Goal: Information Seeking & Learning: Check status

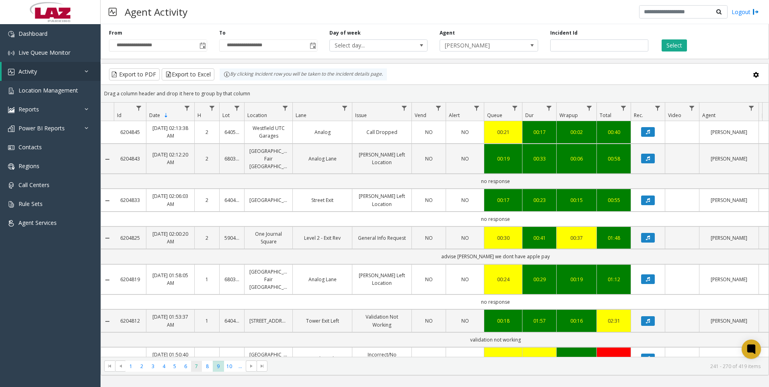
click at [192, 368] on span "7" at bounding box center [196, 366] width 11 height 11
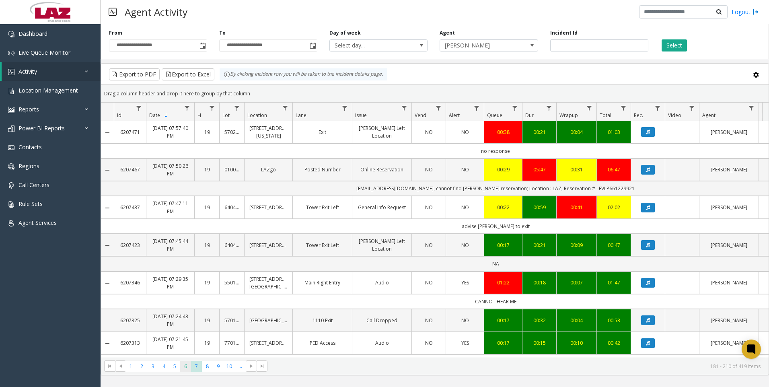
click at [185, 367] on span "6" at bounding box center [185, 366] width 11 height 11
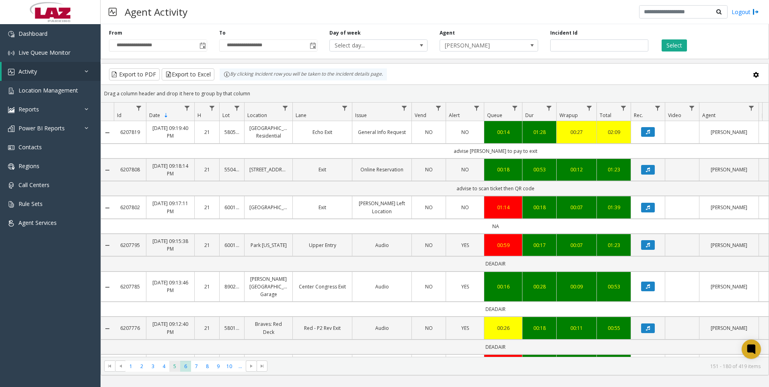
click at [176, 365] on span "5" at bounding box center [174, 366] width 11 height 11
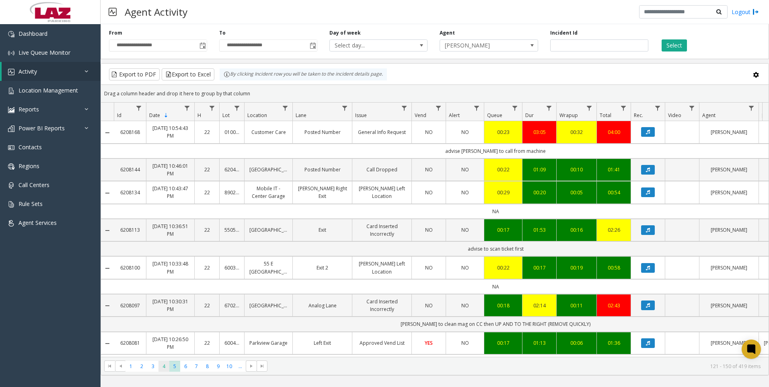
click at [166, 366] on span "4" at bounding box center [163, 366] width 11 height 11
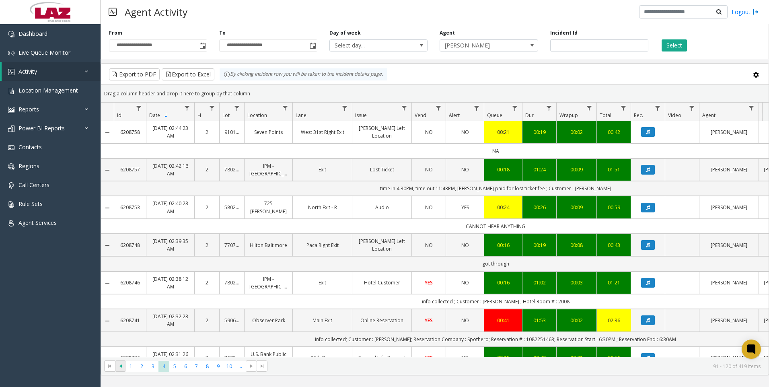
click at [125, 367] on span at bounding box center [120, 365] width 11 height 11
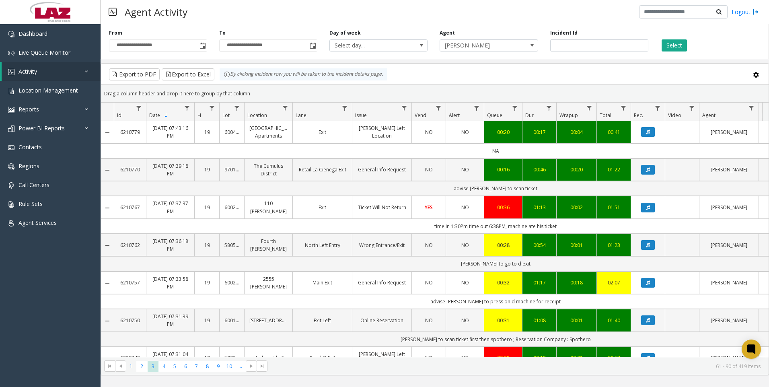
click at [133, 367] on span "1" at bounding box center [130, 366] width 11 height 11
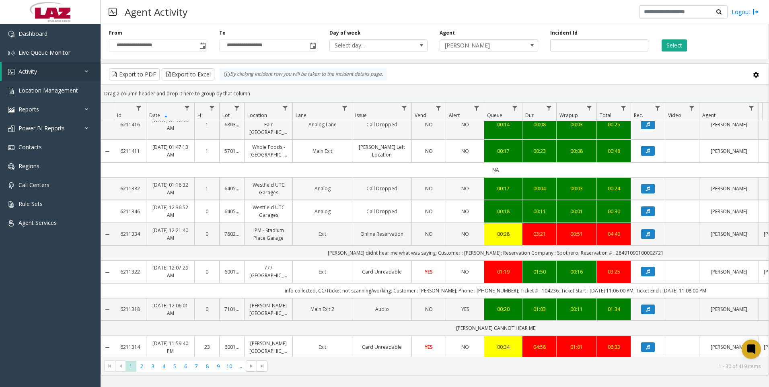
scroll to position [80, 0]
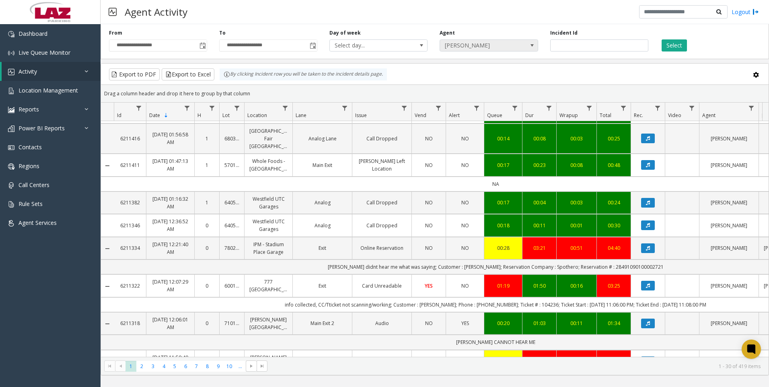
click at [474, 41] on span "[PERSON_NAME]" at bounding box center [479, 45] width 78 height 11
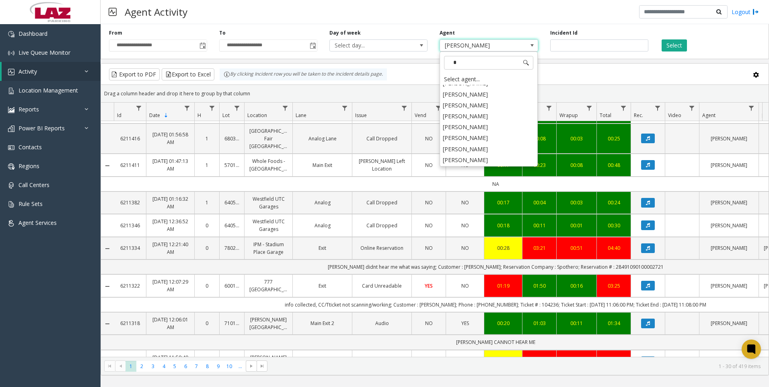
scroll to position [0, 0]
type input "****"
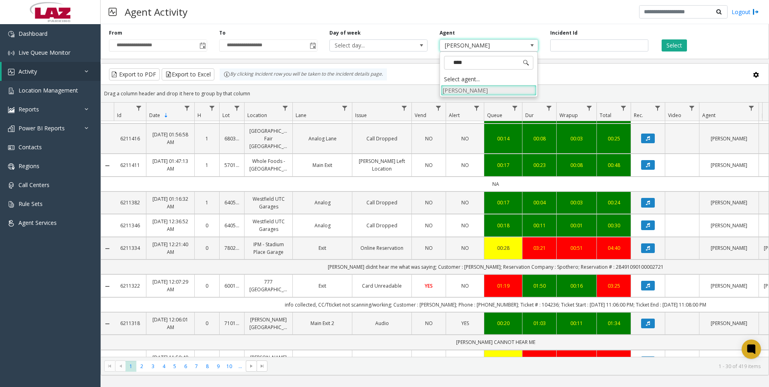
click at [454, 91] on li "[PERSON_NAME]" at bounding box center [489, 90] width 96 height 11
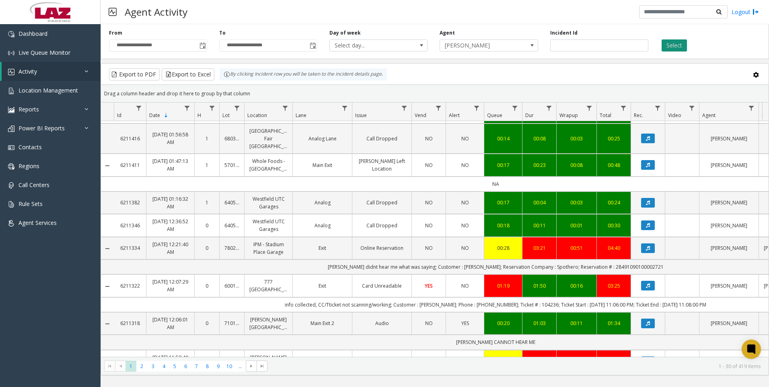
click at [679, 44] on button "Select" at bounding box center [673, 45] width 25 height 12
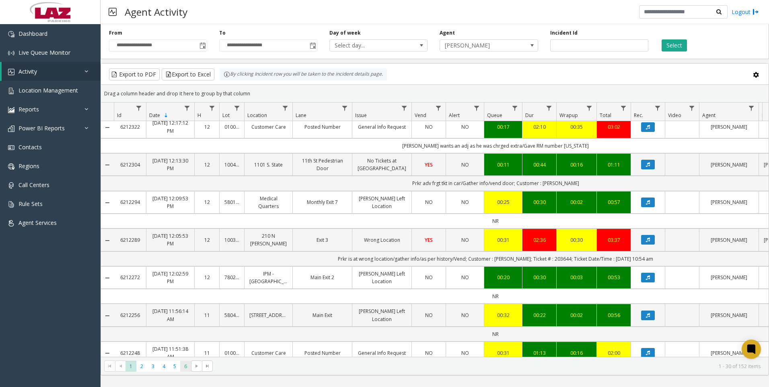
click at [188, 368] on span "6" at bounding box center [185, 366] width 11 height 11
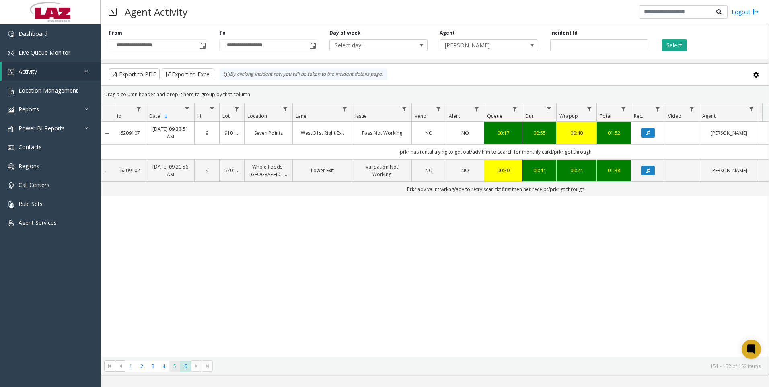
click at [173, 369] on span "5" at bounding box center [174, 366] width 11 height 11
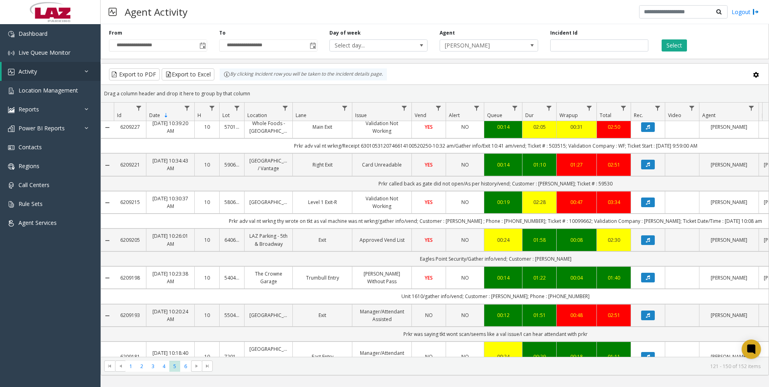
scroll to position [375, 0]
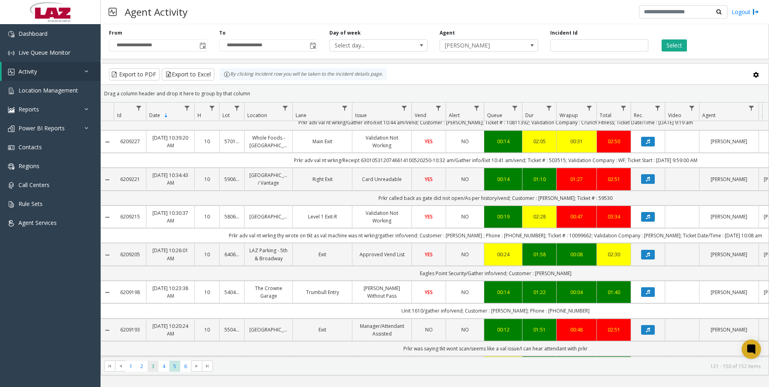
click at [154, 367] on span "3" at bounding box center [153, 366] width 11 height 11
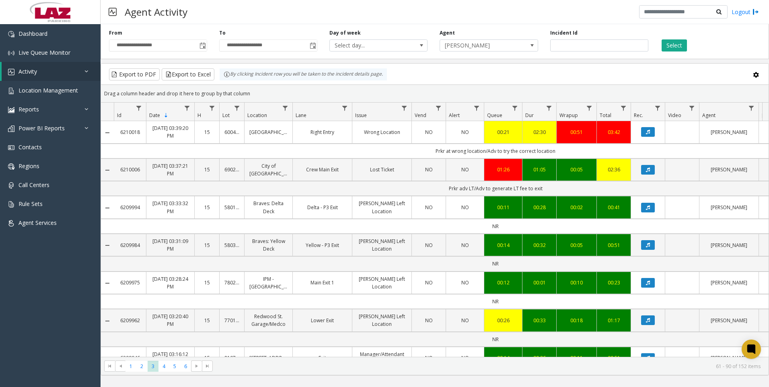
click at [141, 372] on kendo-pager "* * * * * * 1 2 3 4 5 6 61 - 90 of 152 items" at bounding box center [434, 366] width 667 height 18
click at [141, 369] on span "2" at bounding box center [141, 366] width 11 height 11
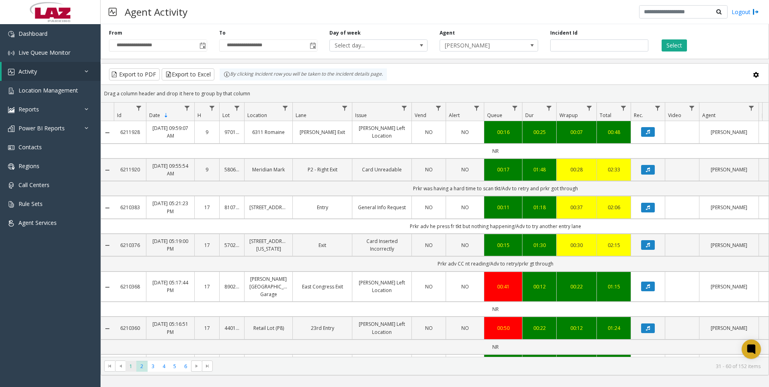
click at [127, 368] on span "1" at bounding box center [130, 366] width 11 height 11
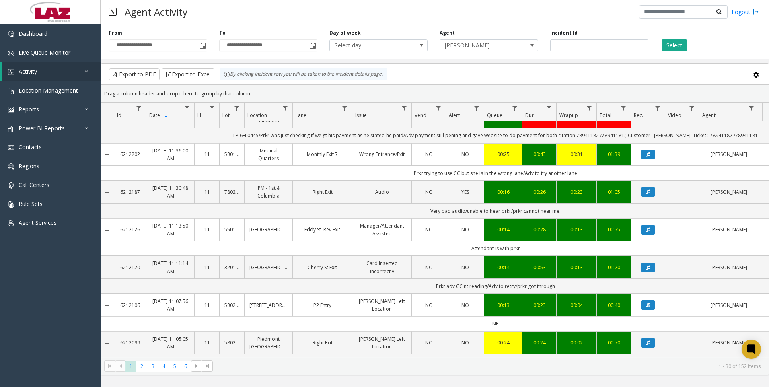
scroll to position [402, 0]
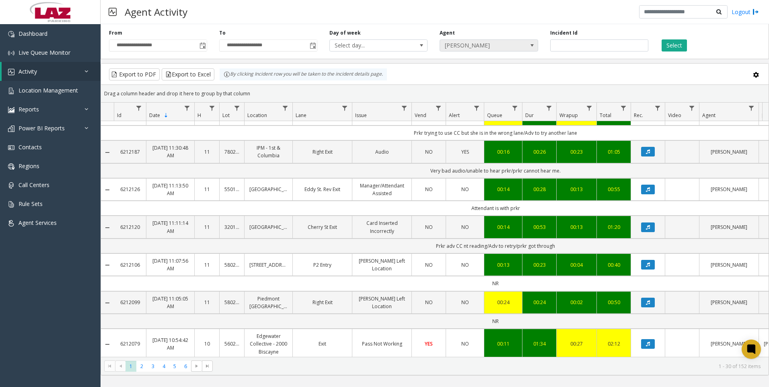
click at [515, 43] on span "[PERSON_NAME]" at bounding box center [479, 45] width 78 height 11
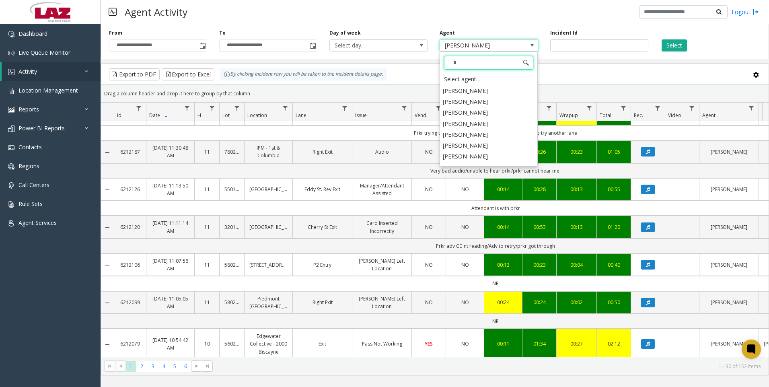
scroll to position [0, 0]
type input "**"
click at [497, 156] on li "[PERSON_NAME]" at bounding box center [489, 155] width 96 height 11
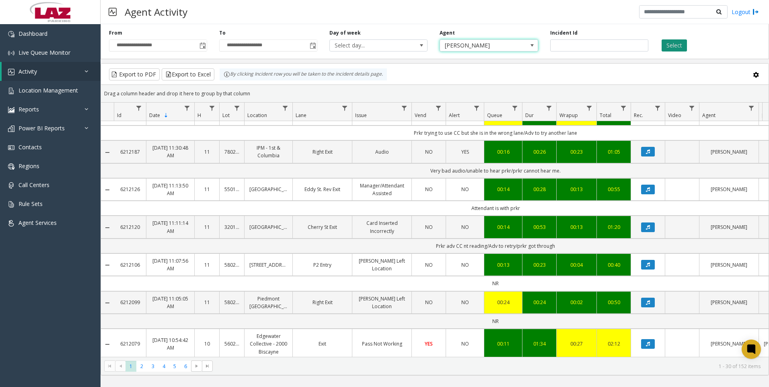
click at [673, 46] on button "Select" at bounding box center [673, 45] width 25 height 12
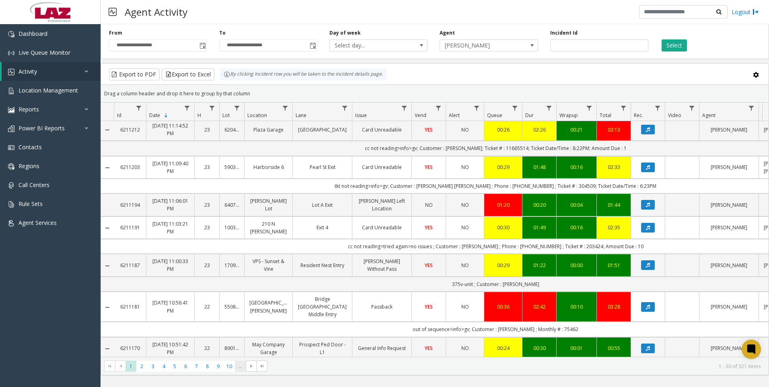
click at [244, 370] on span "..." at bounding box center [240, 366] width 11 height 11
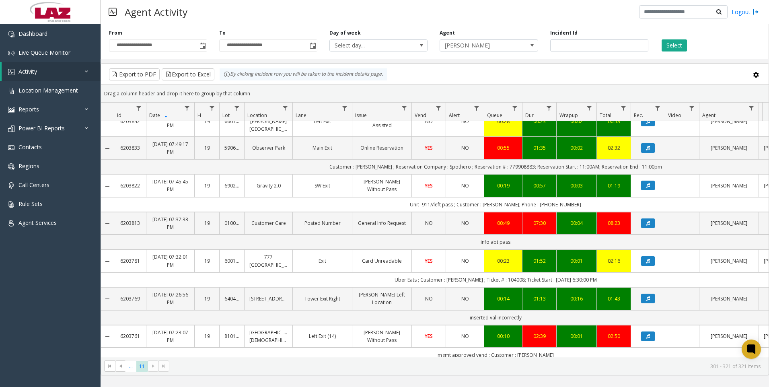
scroll to position [111, 0]
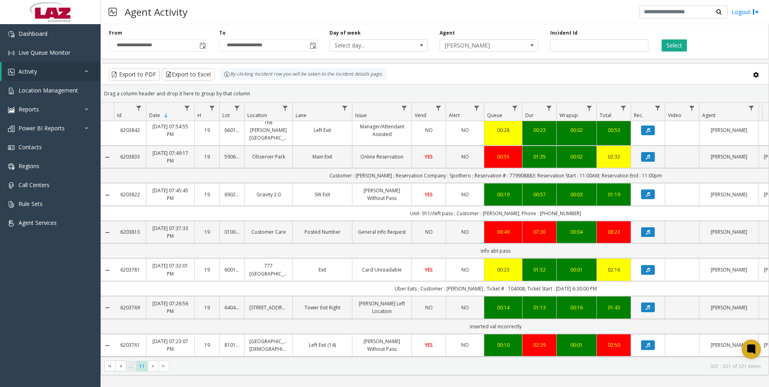
click at [131, 369] on span "..." at bounding box center [130, 366] width 11 height 11
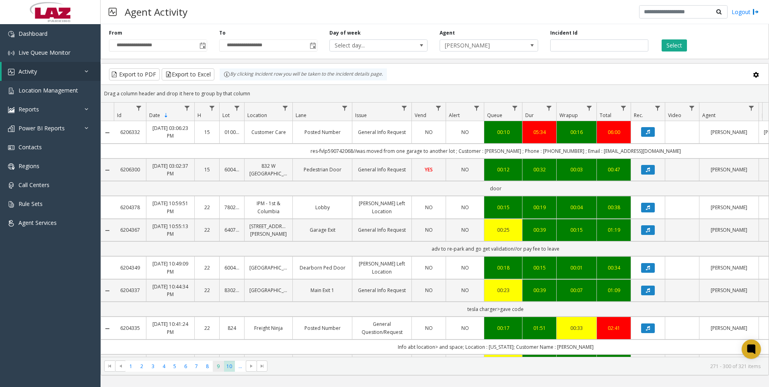
click at [215, 369] on span "9" at bounding box center [218, 366] width 11 height 11
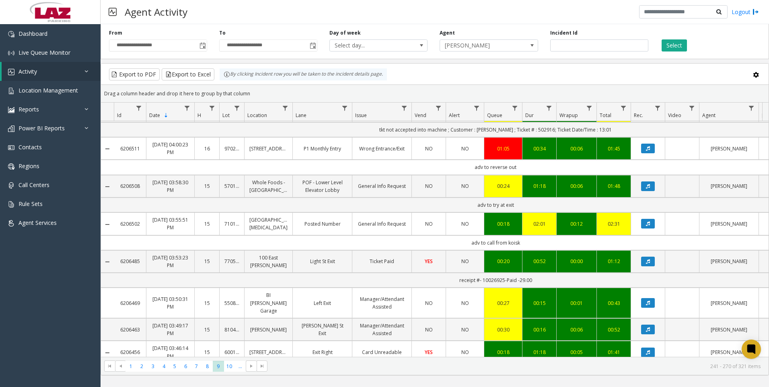
scroll to position [482, 0]
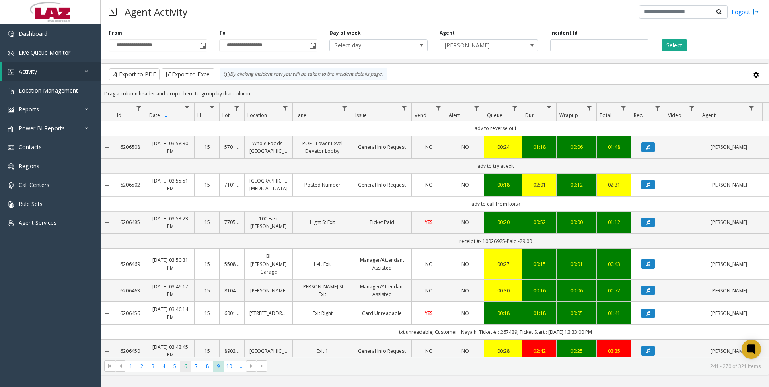
click at [187, 364] on span "6" at bounding box center [185, 366] width 11 height 11
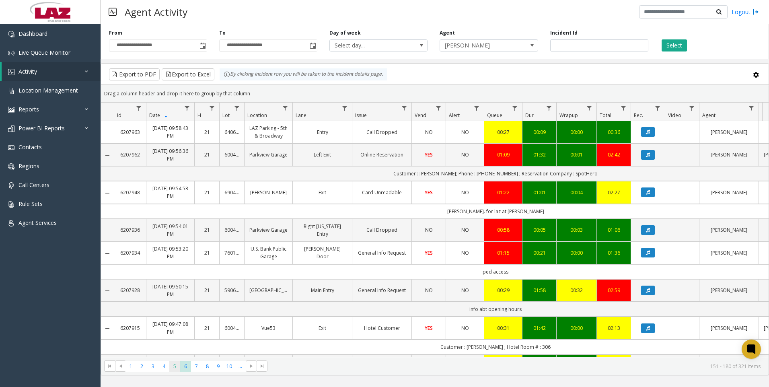
click at [176, 361] on span "5" at bounding box center [174, 366] width 11 height 11
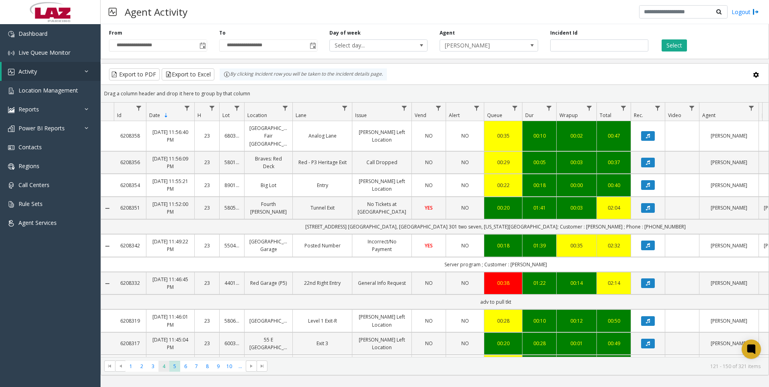
click at [164, 361] on span "4" at bounding box center [163, 366] width 11 height 11
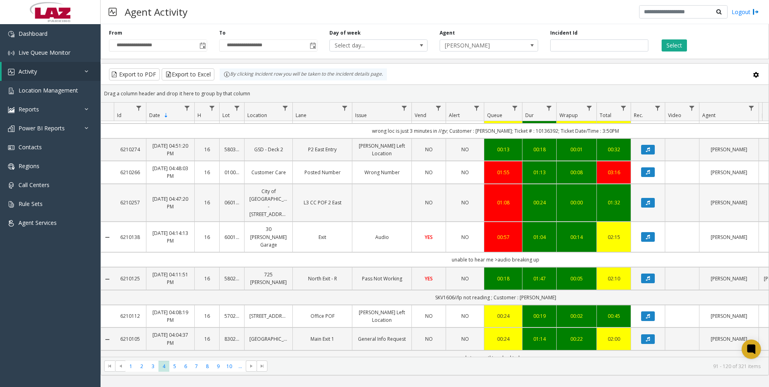
scroll to position [121, 0]
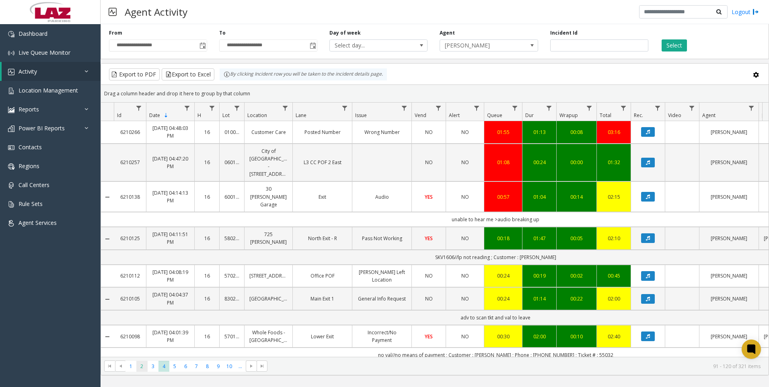
click at [142, 369] on span "2" at bounding box center [141, 366] width 11 height 11
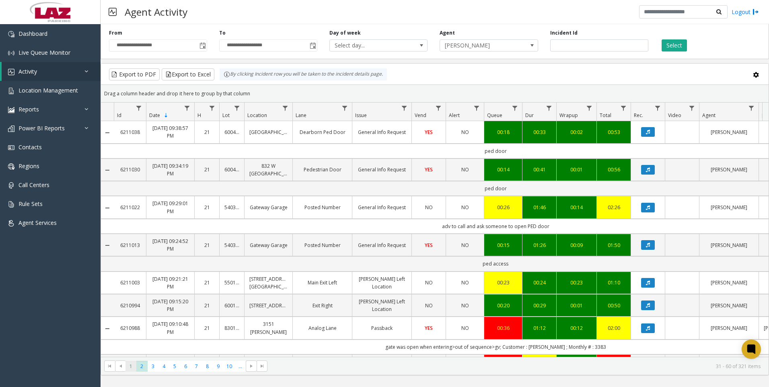
click at [127, 370] on span "1" at bounding box center [130, 366] width 11 height 11
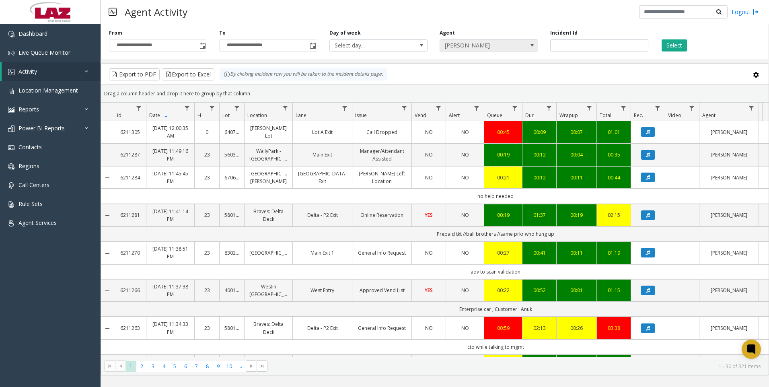
click at [466, 44] on span "[PERSON_NAME]" at bounding box center [479, 45] width 78 height 11
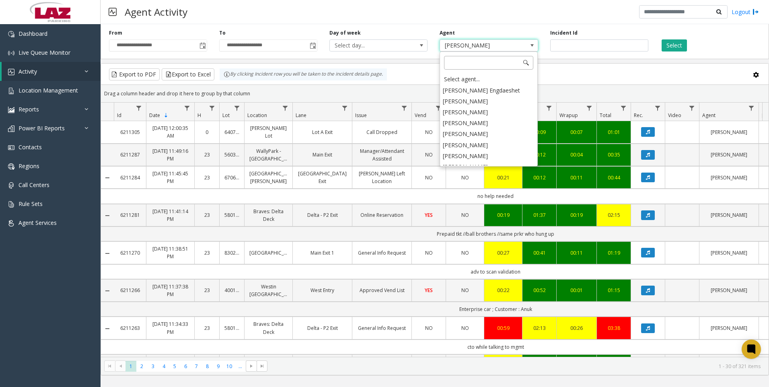
scroll to position [4436, 0]
click at [468, 81] on div "Select agent..." at bounding box center [489, 79] width 96 height 11
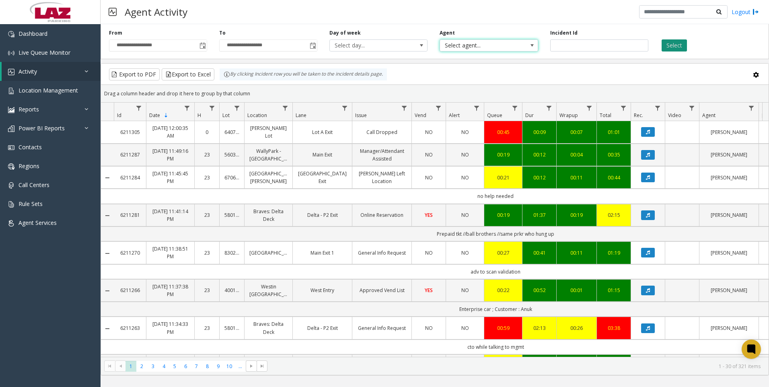
click at [667, 45] on button "Select" at bounding box center [673, 45] width 25 height 12
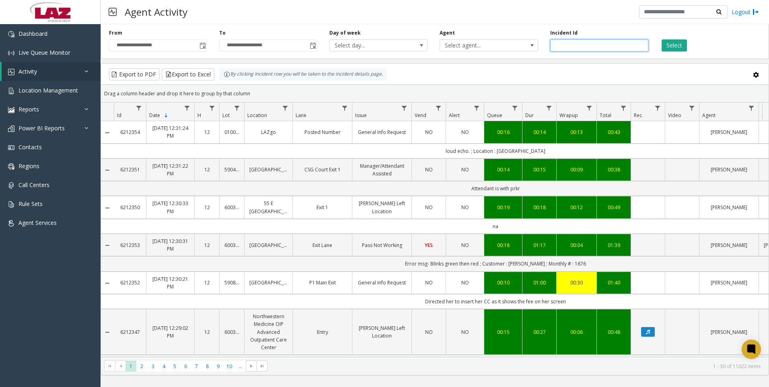
click at [570, 49] on input "number" at bounding box center [599, 45] width 98 height 12
click at [572, 44] on input "number" at bounding box center [599, 45] width 98 height 12
click at [580, 43] on input "number" at bounding box center [599, 45] width 98 height 12
click at [575, 46] on input "number" at bounding box center [599, 45] width 98 height 12
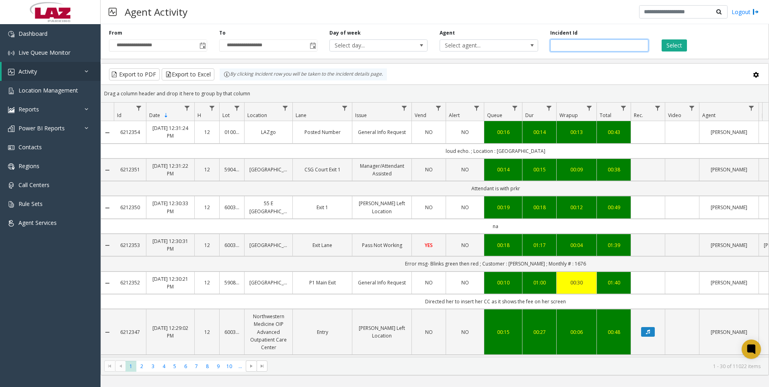
paste input "*******"
click at [672, 48] on button "Select" at bounding box center [673, 45] width 25 height 12
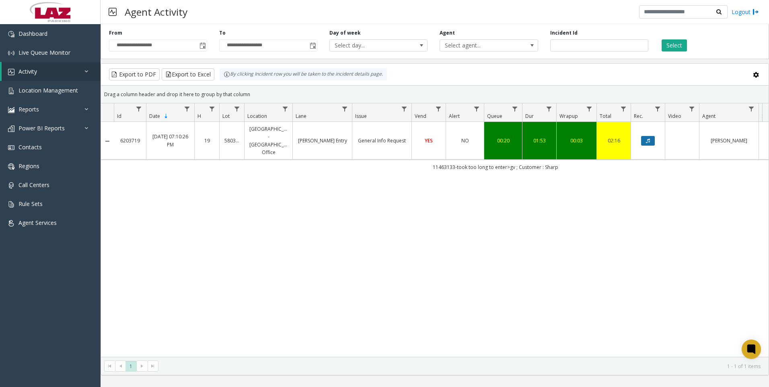
click at [648, 138] on icon "Data table" at bounding box center [648, 140] width 4 height 5
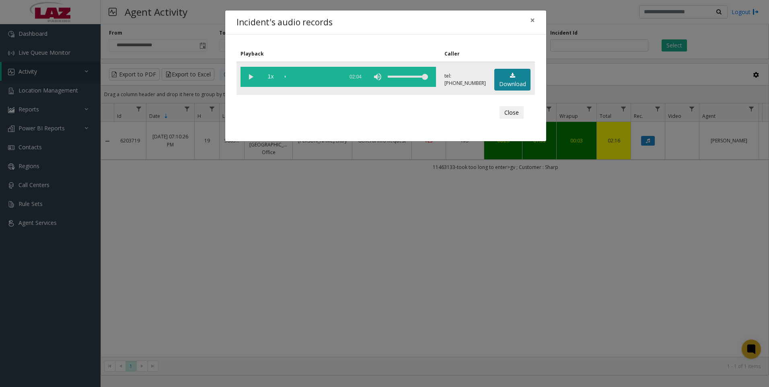
click at [502, 77] on link "Download" at bounding box center [512, 80] width 36 height 22
click at [698, 318] on div "Incident's audio records × Playback Caller 1x 02:04 tel:[PHONE_NUMBER] Download…" at bounding box center [384, 193] width 769 height 387
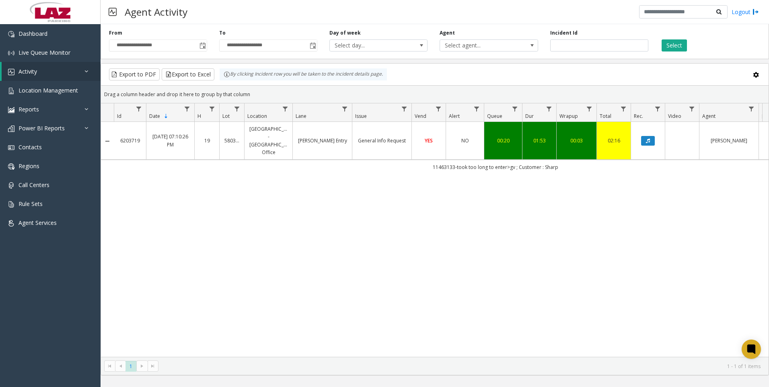
click at [683, 237] on div "6203719 [DATE] 07:10:26 PM 19 580368 [GEOGRAPHIC_DATA] - [GEOGRAPHIC_DATA] Offi…" at bounding box center [434, 239] width 667 height 235
click at [669, 233] on div "6203719 [DATE] 07:10:26 PM 19 580368 [GEOGRAPHIC_DATA] - [GEOGRAPHIC_DATA] Offi…" at bounding box center [434, 239] width 667 height 235
click at [575, 49] on input "*******" at bounding box center [599, 45] width 98 height 12
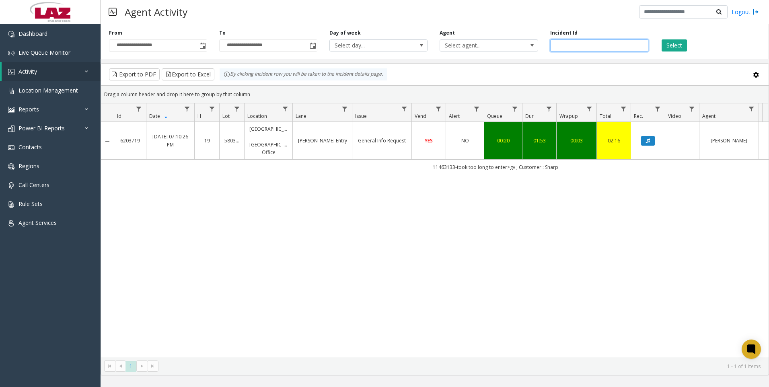
paste input "number"
click at [664, 43] on button "Select" at bounding box center [673, 45] width 25 height 12
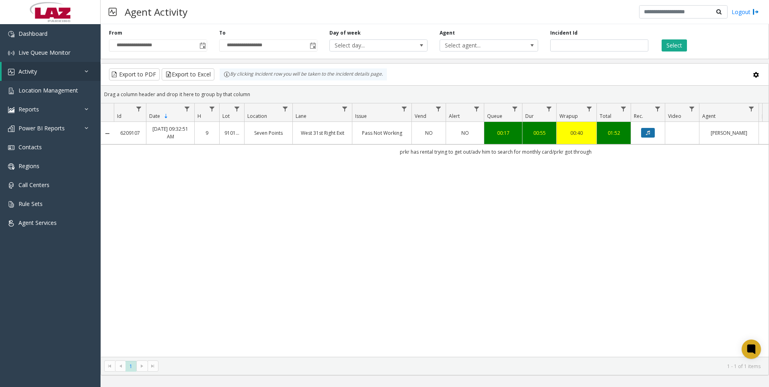
click at [655, 131] on button "Data table" at bounding box center [648, 133] width 14 height 10
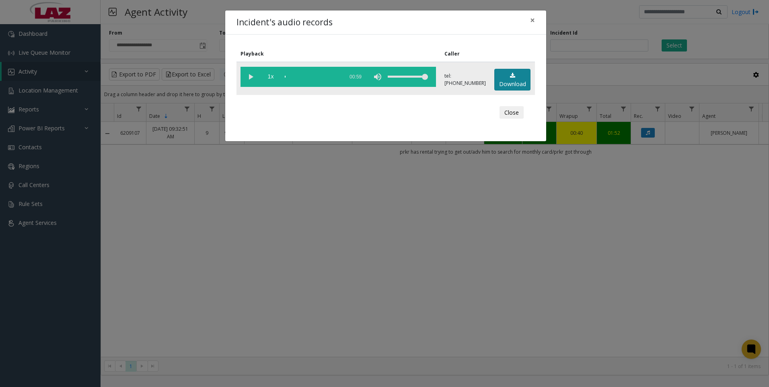
click at [509, 82] on link "Download" at bounding box center [512, 80] width 36 height 22
click at [700, 290] on div "Incident's audio records × Playback Caller 1x 00:59 tel:[PHONE_NUMBER] Download…" at bounding box center [384, 193] width 769 height 387
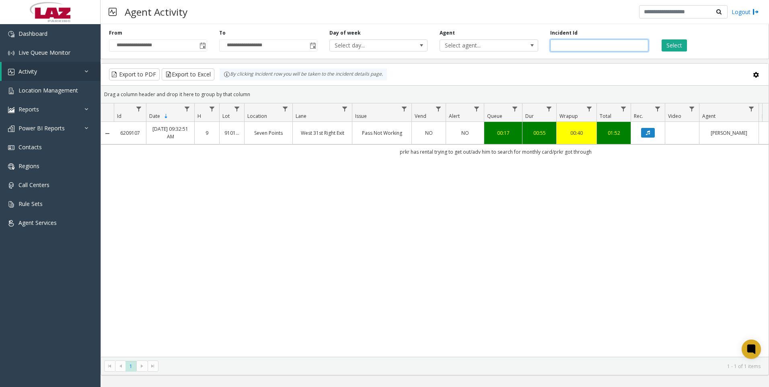
click at [606, 46] on input "*******" at bounding box center [599, 45] width 98 height 12
paste input "number"
click at [680, 41] on button "Select" at bounding box center [673, 45] width 25 height 12
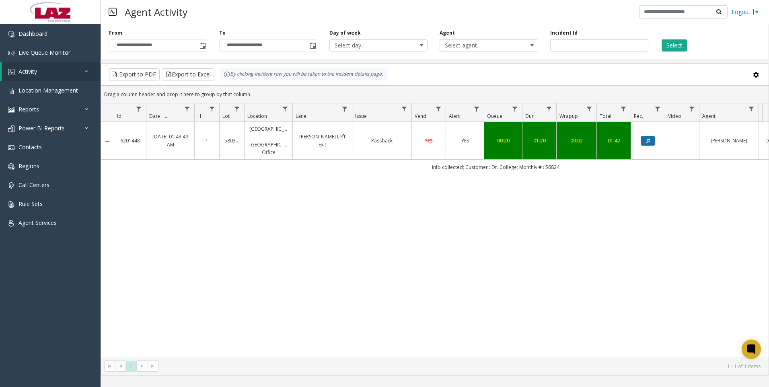
click at [648, 138] on icon "Data table" at bounding box center [648, 140] width 4 height 5
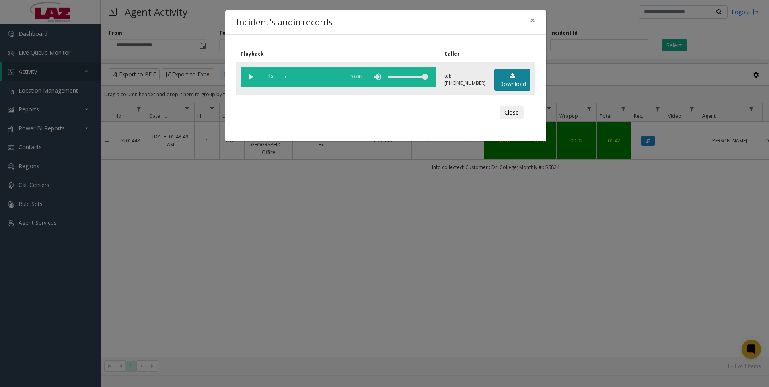
click at [515, 78] on link "Download" at bounding box center [512, 80] width 36 height 22
click at [692, 260] on div "Incident's audio records × Playback Caller 1x 01:29 tel:[PHONE_NUMBER] Download…" at bounding box center [384, 193] width 769 height 387
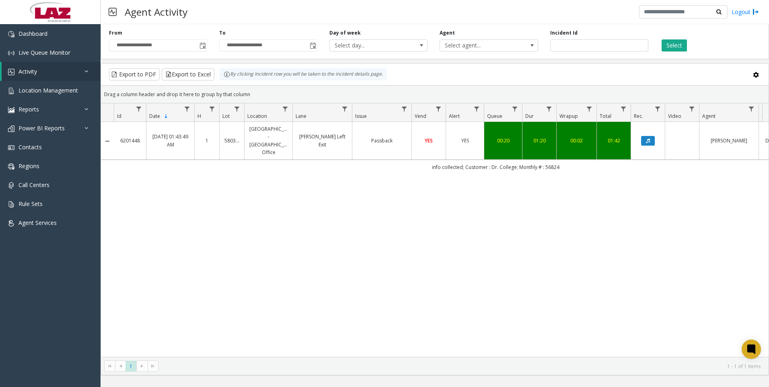
click at [768, 285] on html "**********" at bounding box center [384, 193] width 769 height 387
click at [596, 45] on input "*******" at bounding box center [599, 45] width 98 height 12
paste input "number"
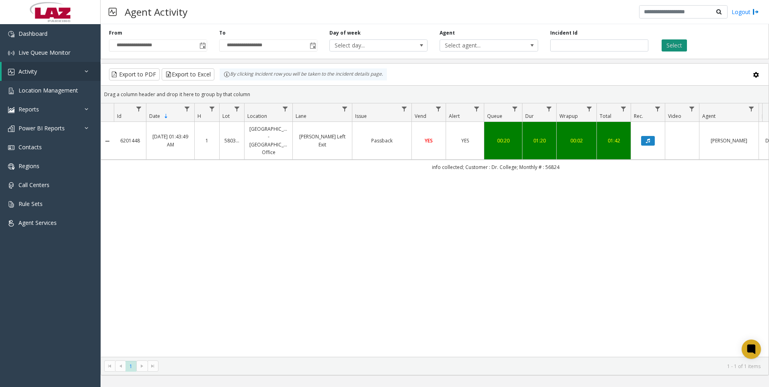
click at [676, 46] on button "Select" at bounding box center [673, 45] width 25 height 12
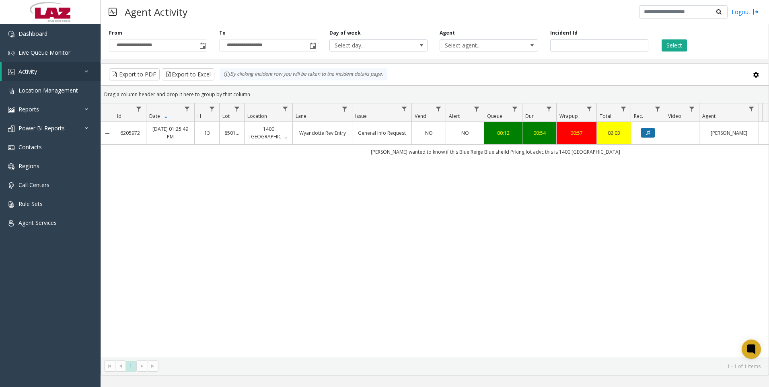
click at [650, 130] on icon "Data table" at bounding box center [648, 132] width 4 height 5
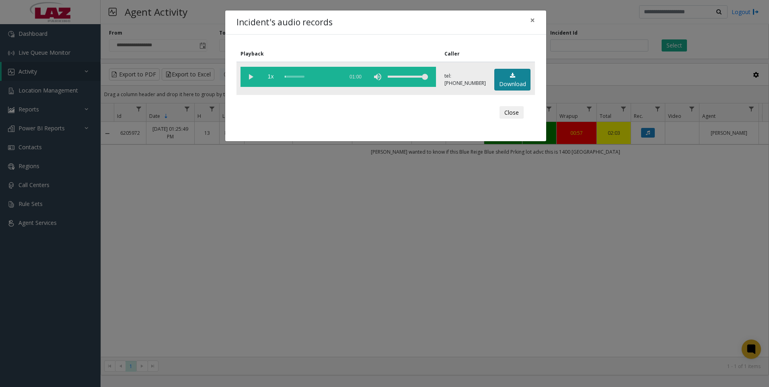
click at [520, 81] on link "Download" at bounding box center [512, 80] width 36 height 22
drag, startPoint x: 714, startPoint y: 301, endPoint x: 700, endPoint y: 302, distance: 14.5
click at [714, 301] on div "Incident's audio records × Playback Caller 1x 01:00 tel:[PHONE_NUMBER] Download…" at bounding box center [384, 193] width 769 height 387
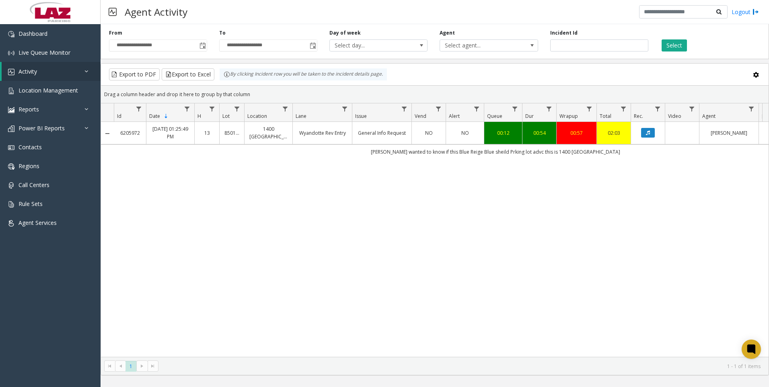
click at [718, 268] on div "6205972 [DATE] 01:25:49 PM 13 850156 1400 [GEOGRAPHIC_DATA] Wyandotte Rev Entry…" at bounding box center [434, 239] width 667 height 235
click at [579, 50] on input "*******" at bounding box center [599, 45] width 98 height 12
paste input "number"
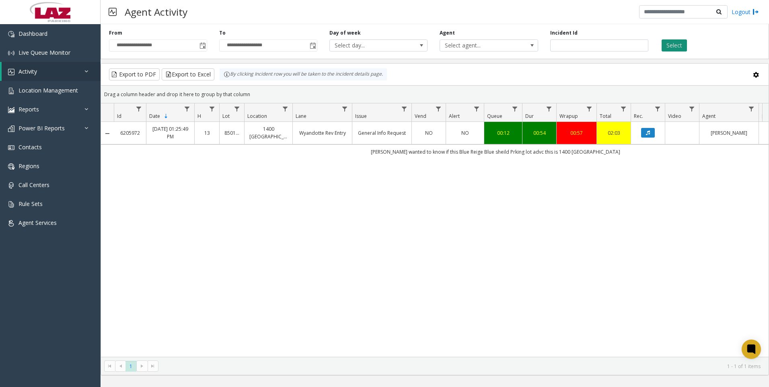
click at [667, 43] on button "Select" at bounding box center [673, 45] width 25 height 12
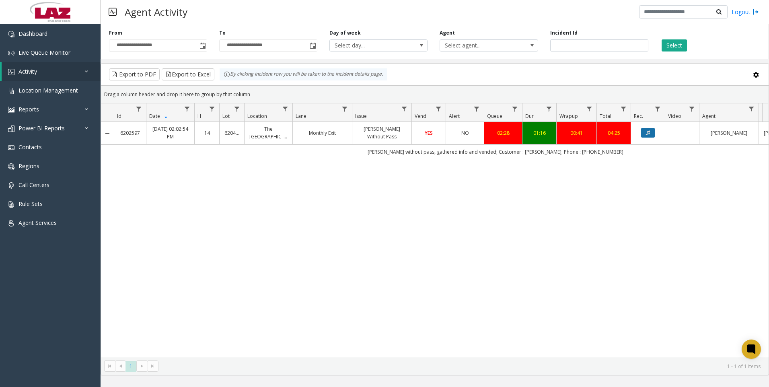
click at [653, 134] on button "Data table" at bounding box center [648, 133] width 14 height 10
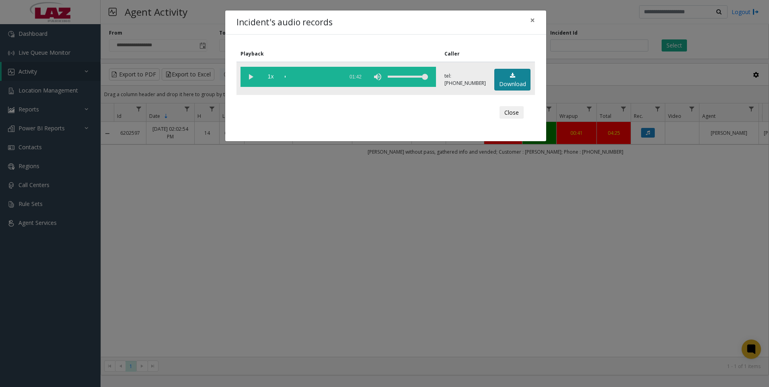
click at [529, 86] on link "Download" at bounding box center [512, 80] width 36 height 22
click at [710, 311] on div "Incident's audio records × Playback Caller 1x 01:42 tel:[PHONE_NUMBER] Download…" at bounding box center [384, 193] width 769 height 387
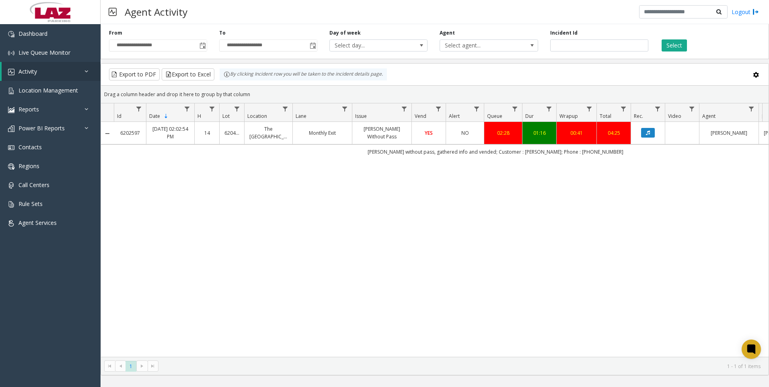
click at [736, 220] on div "6202597 [DATE] 02:02:54 PM 14 620449 [GEOGRAPHIC_DATA] Monthly Exit [PERSON_NAM…" at bounding box center [434, 239] width 667 height 235
click at [465, 309] on div "6202597 [DATE] 02:02:54 PM 14 620449 [GEOGRAPHIC_DATA] Monthly Exit [PERSON_NAM…" at bounding box center [434, 239] width 667 height 235
click at [594, 45] on input "*******" at bounding box center [599, 45] width 98 height 12
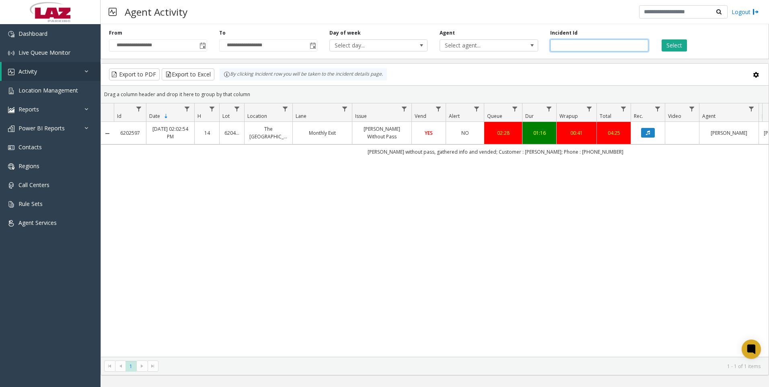
paste input "number"
click at [675, 42] on button "Select" at bounding box center [673, 45] width 25 height 12
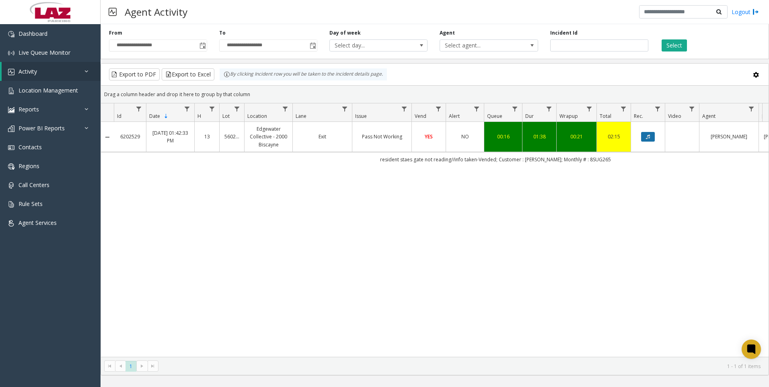
click at [646, 139] on icon "Data table" at bounding box center [648, 136] width 4 height 5
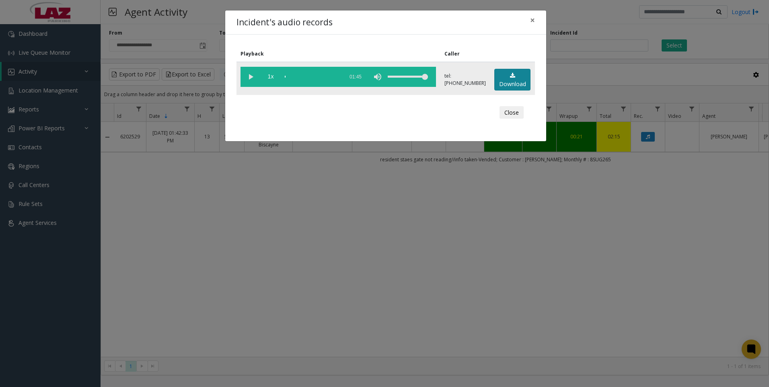
click at [508, 72] on link "Download" at bounding box center [512, 80] width 36 height 22
click at [665, 283] on div "Incident's audio records × Playback Caller 1x 01:45 tel:[PHONE_NUMBER] Download…" at bounding box center [384, 193] width 769 height 387
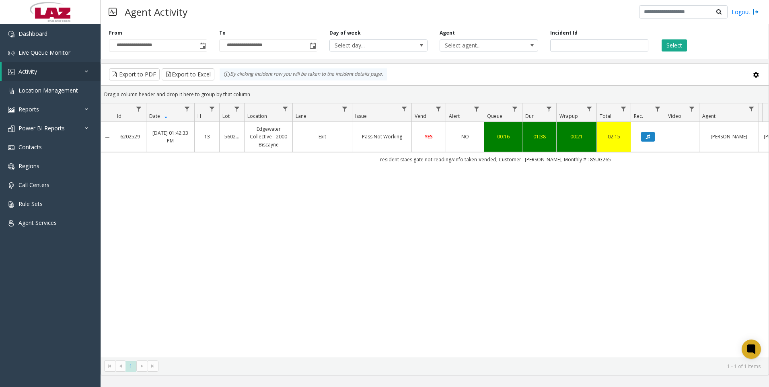
click at [681, 262] on div "6202529 [DATE] 01:42:33 PM 13 560292 Edgewater Collective - 2000 Biscayne Exit …" at bounding box center [434, 239] width 667 height 235
click at [582, 47] on input "*******" at bounding box center [599, 45] width 98 height 12
paste input "number"
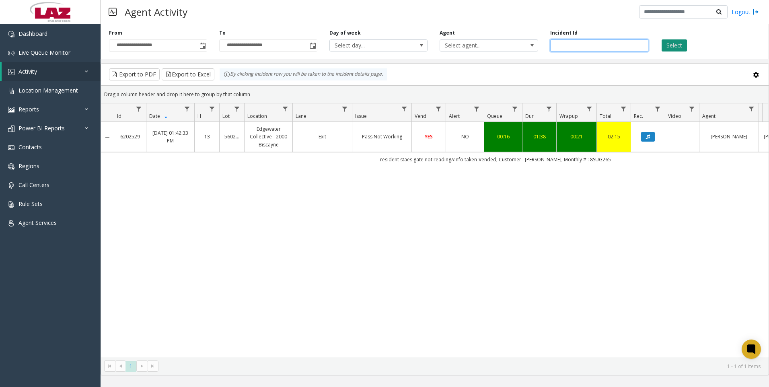
type input "*******"
click at [682, 41] on button "Select" at bounding box center [673, 45] width 25 height 12
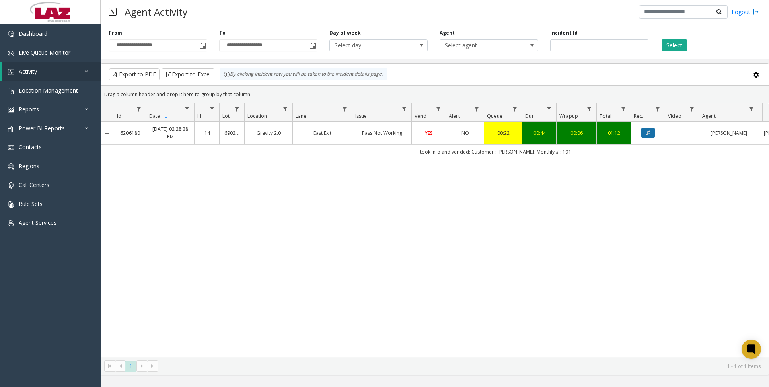
click at [648, 129] on button "Data table" at bounding box center [648, 133] width 14 height 10
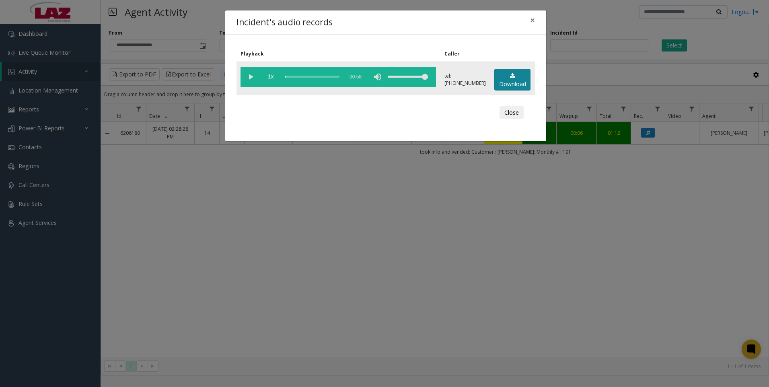
click at [517, 79] on link "Download" at bounding box center [512, 80] width 36 height 22
drag, startPoint x: 698, startPoint y: 293, endPoint x: 687, endPoint y: 292, distance: 10.2
click at [698, 293] on div "Incident's audio records × Playback Caller 1x 00:58 tel:[PHONE_NUMBER] Download…" at bounding box center [384, 193] width 769 height 387
